Goal: Information Seeking & Learning: Learn about a topic

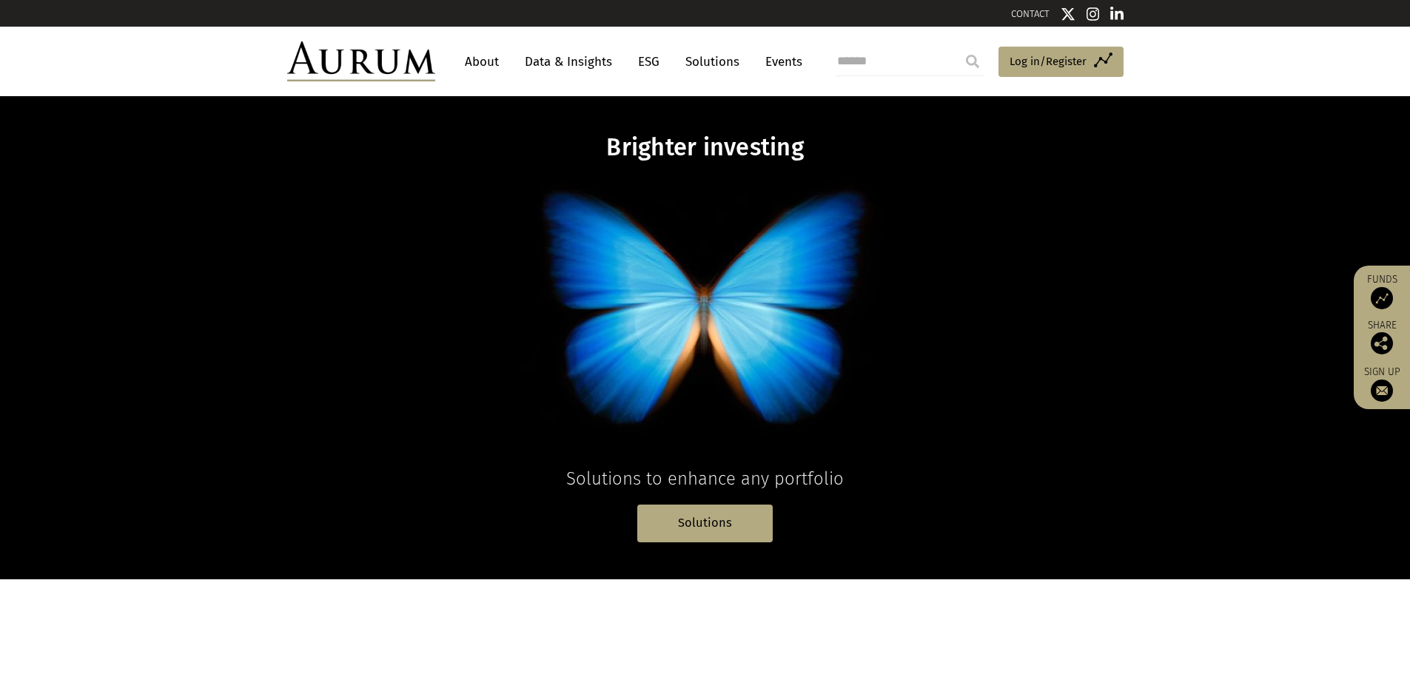
click at [571, 58] on link "Data & Insights" at bounding box center [568, 61] width 102 height 27
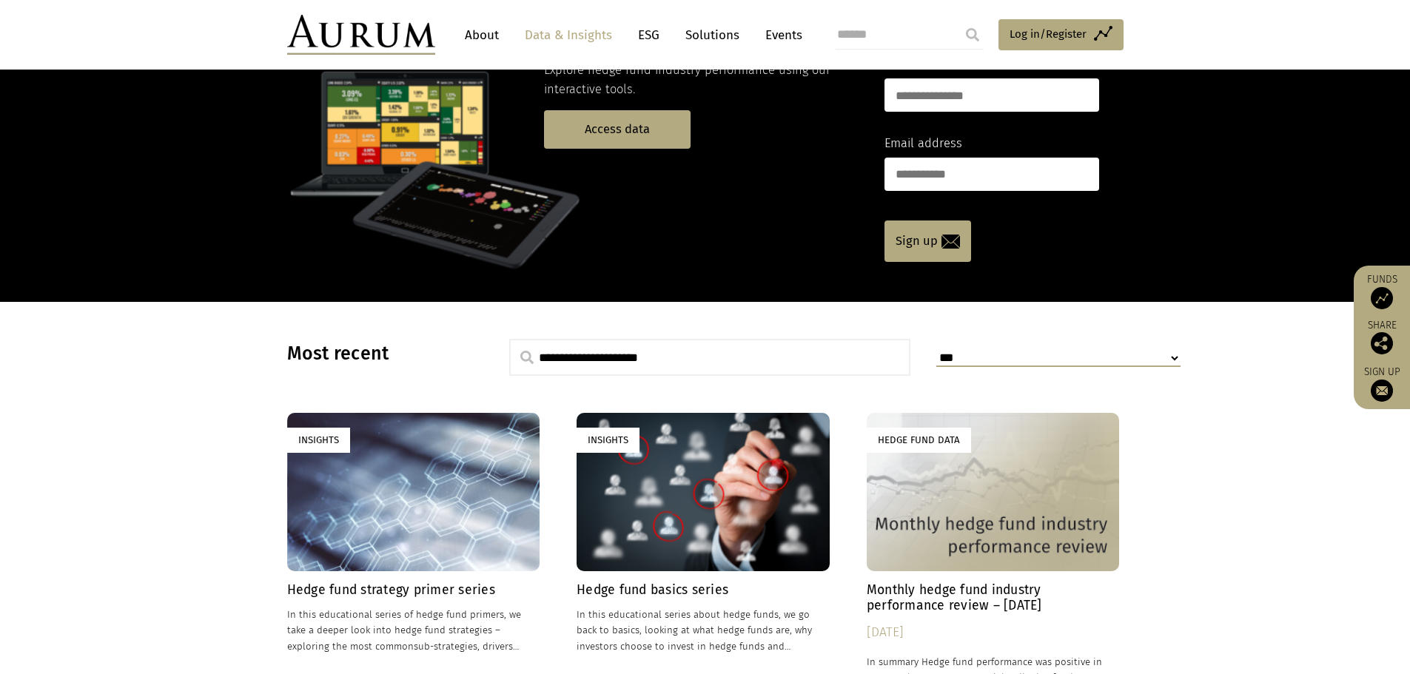
scroll to position [148, 0]
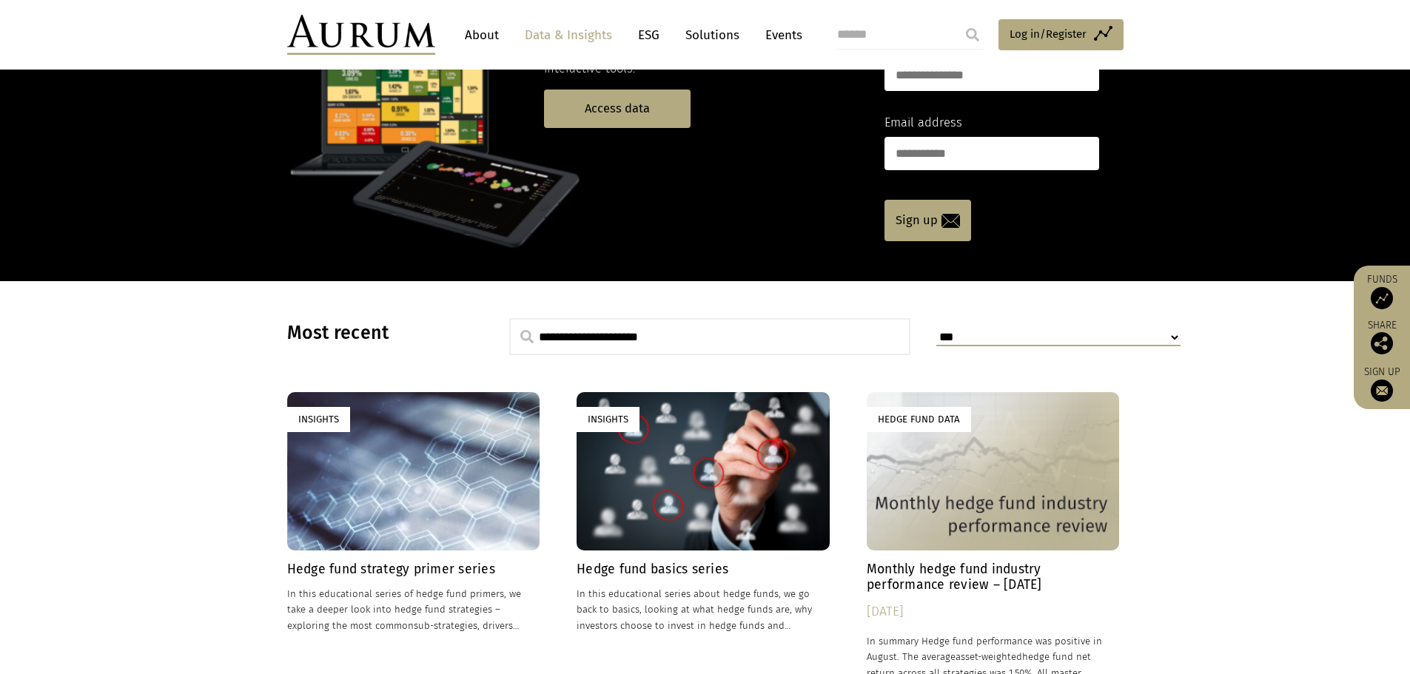
click at [428, 571] on h4 "Hedge fund strategy primer series" at bounding box center [413, 570] width 253 height 16
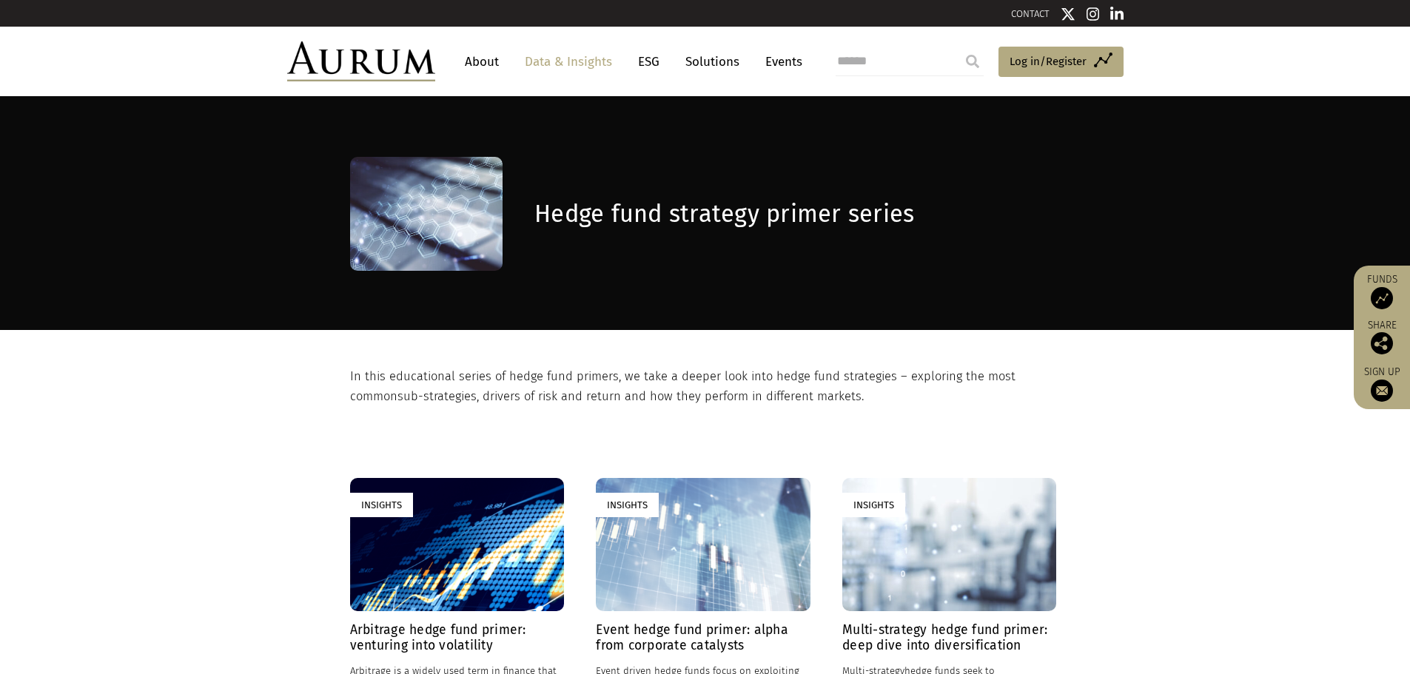
click at [437, 579] on div "Insights" at bounding box center [457, 545] width 214 height 134
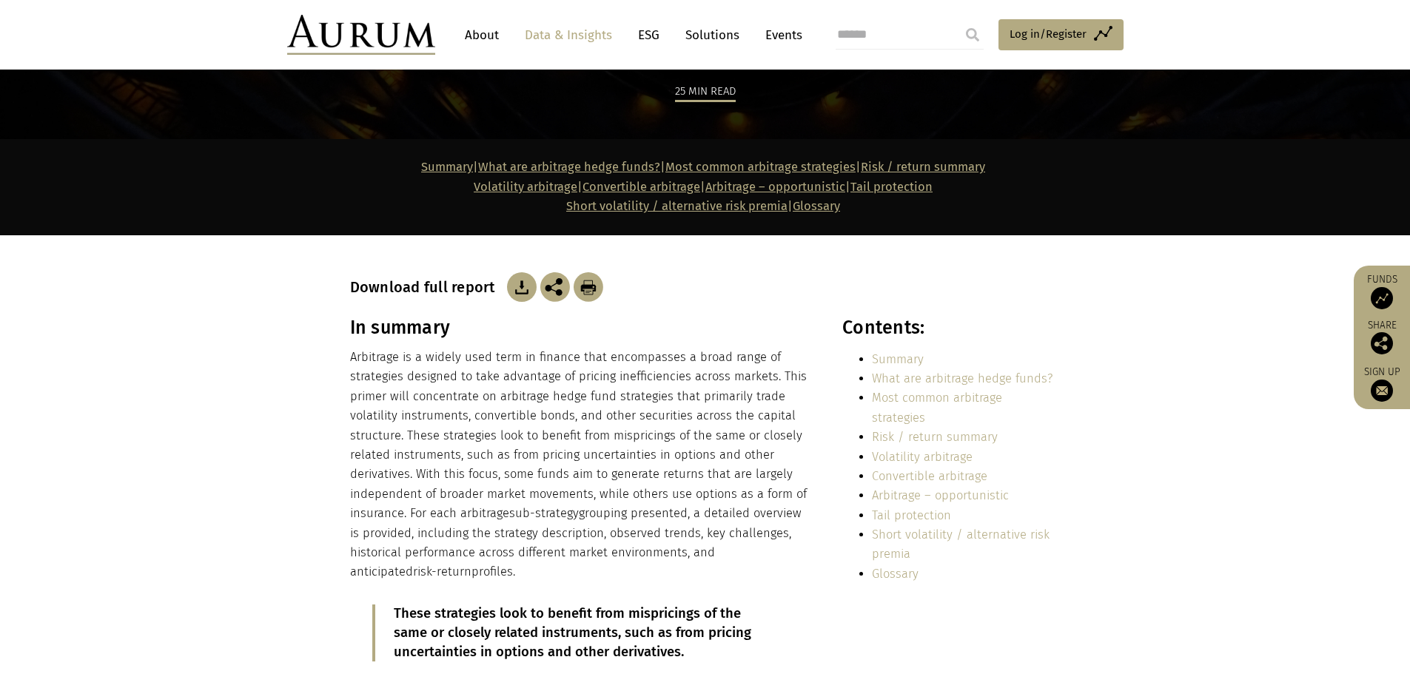
scroll to position [222, 0]
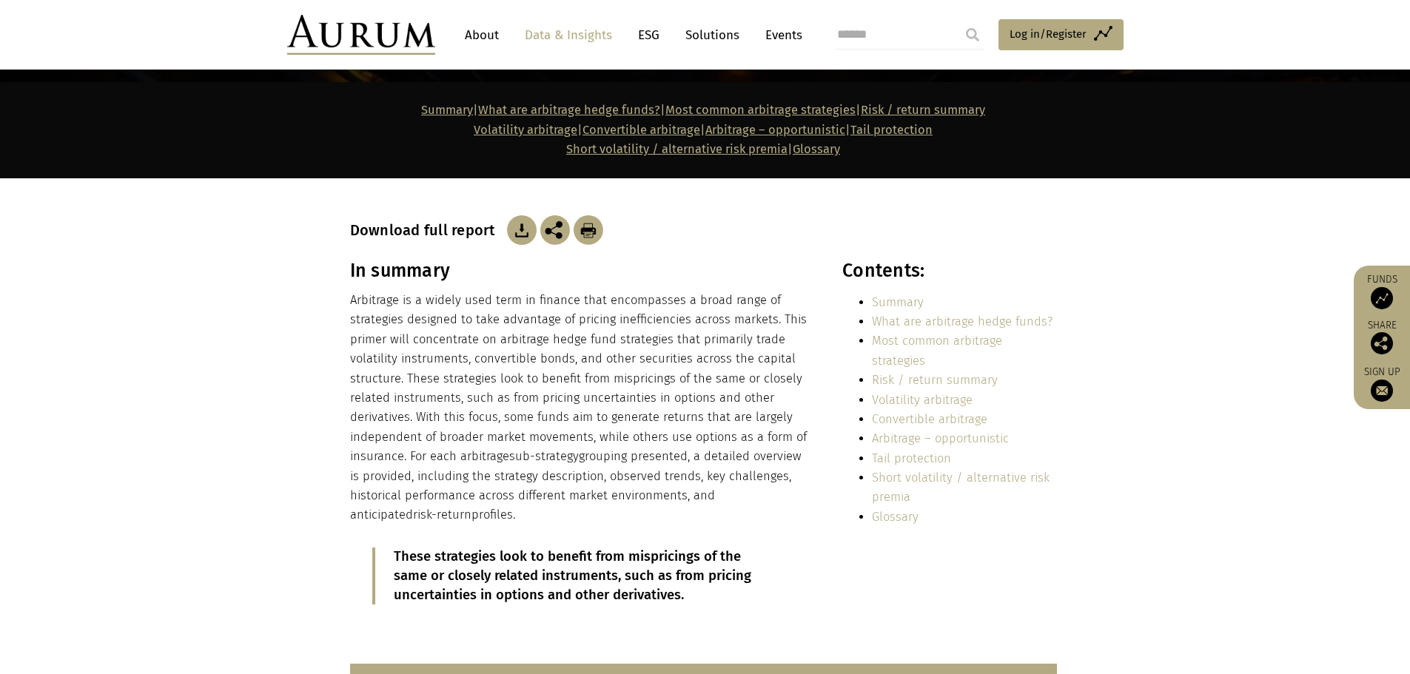
click at [521, 223] on img at bounding box center [522, 230] width 30 height 30
